Goal: Complete application form

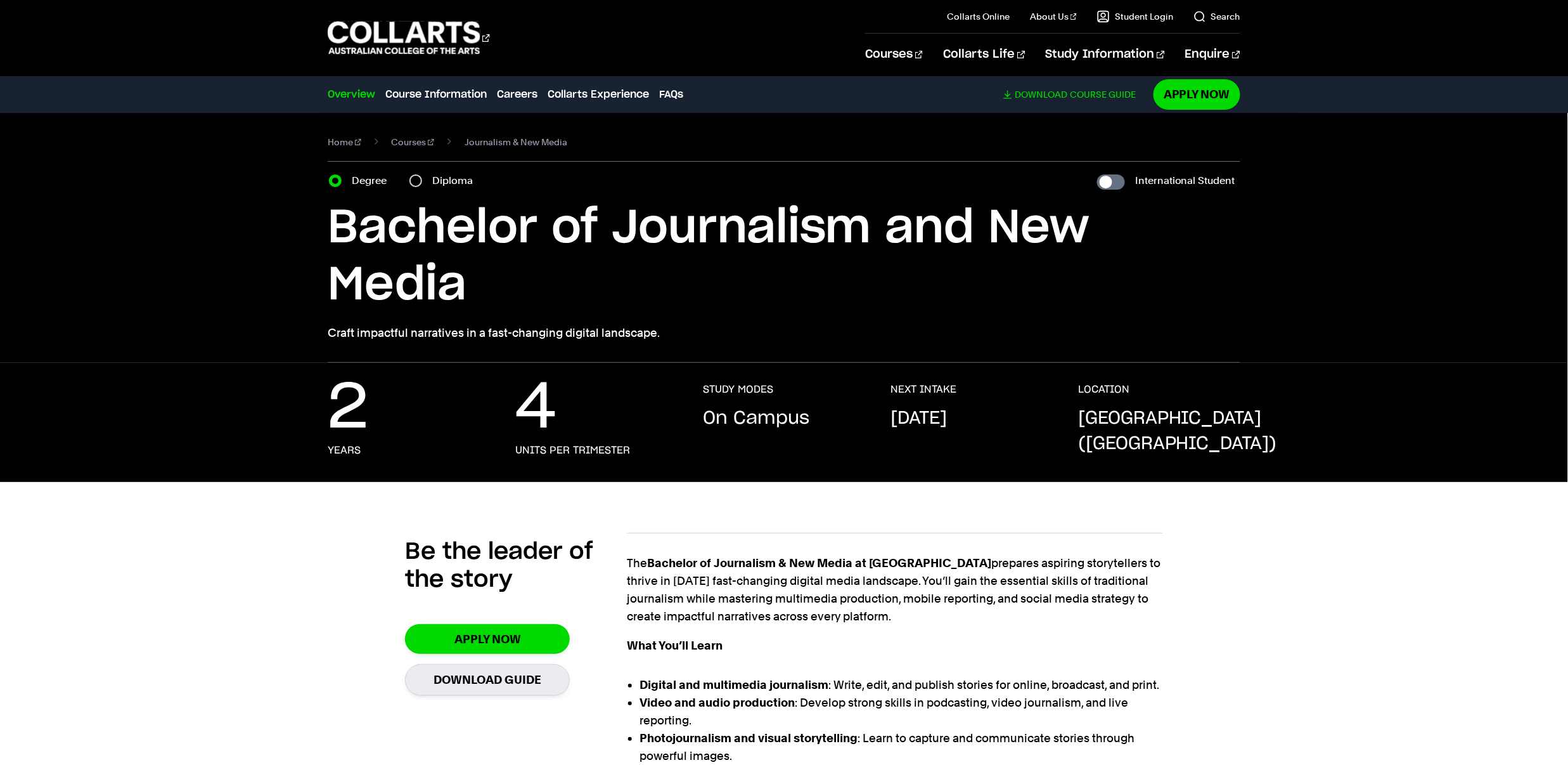
click at [1067, 97] on link "Download Course Guide" at bounding box center [1074, 94] width 143 height 11
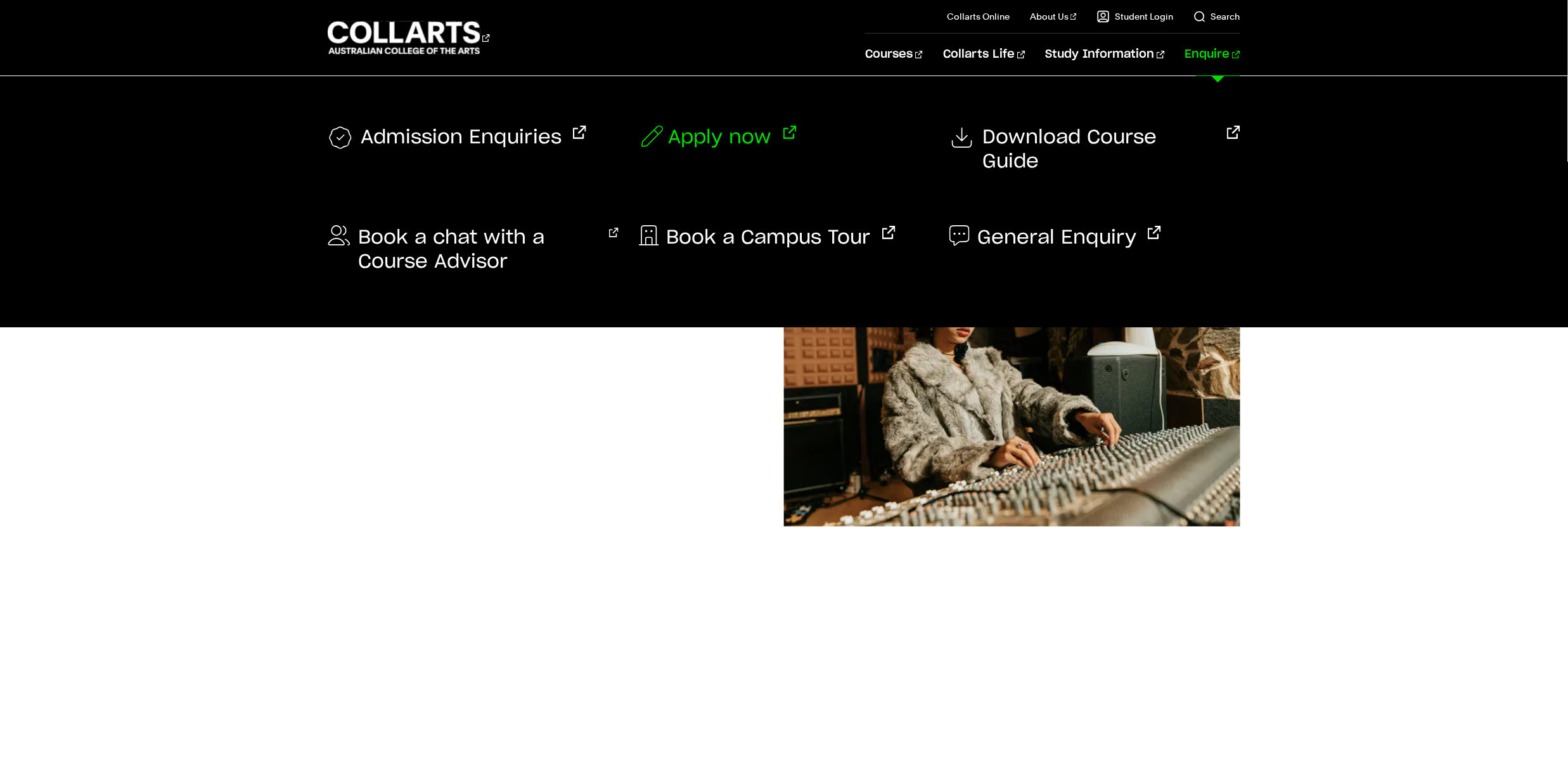
click at [726, 135] on span "Apply now" at bounding box center [720, 138] width 104 height 24
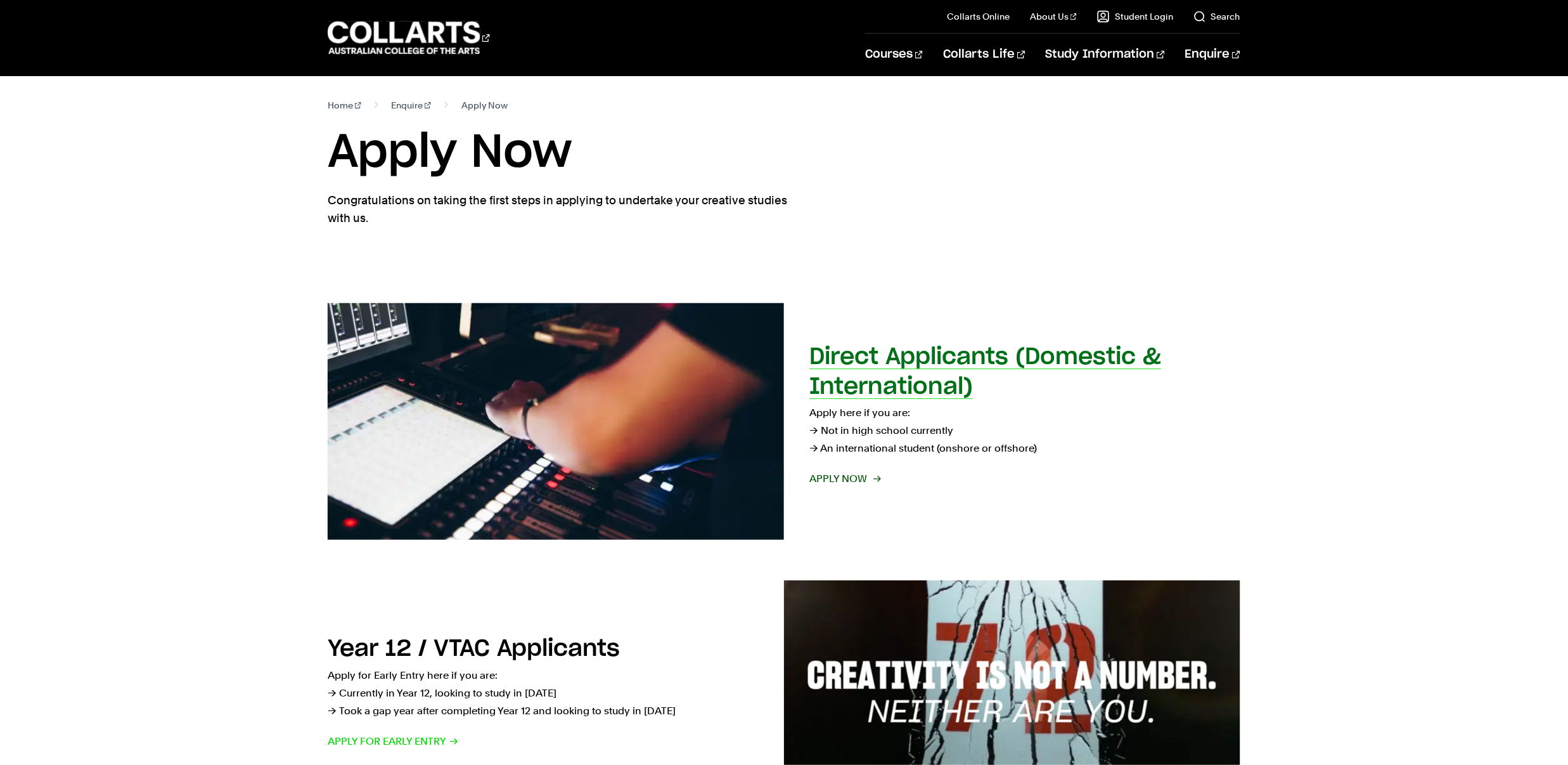
click at [910, 412] on p "Apply here if you are: → Not in high school currently → An international studen…" at bounding box center [1025, 430] width 431 height 53
